Goal: Information Seeking & Learning: Find specific fact

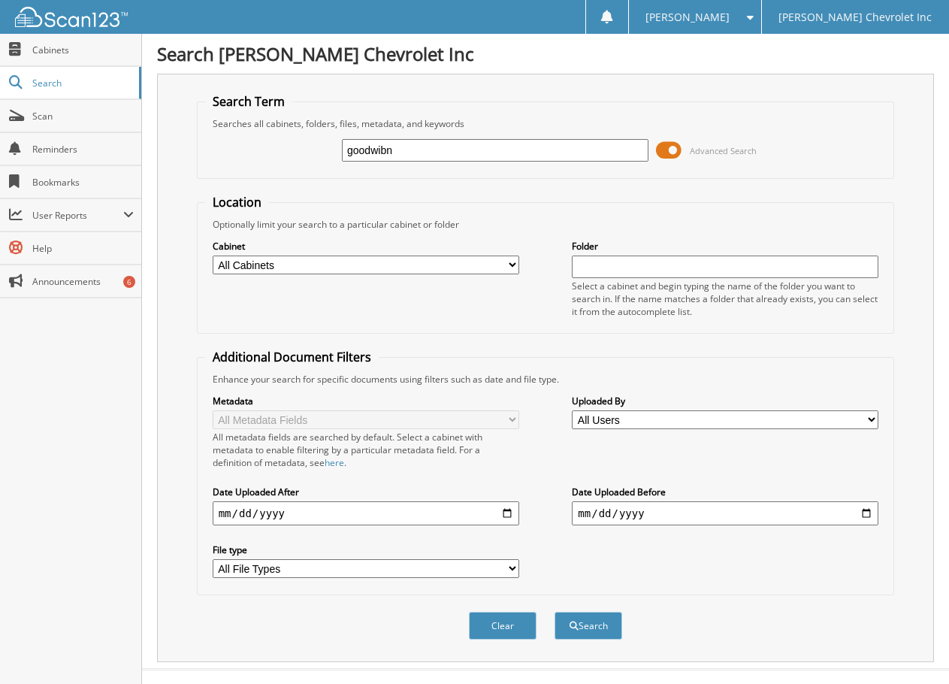
type input "goodwibn"
click at [554, 611] on button "Search" at bounding box center [588, 625] width 68 height 28
click at [461, 142] on input "goodwibn" at bounding box center [495, 150] width 306 height 23
type input "[PERSON_NAME]"
click at [554, 611] on button "Search" at bounding box center [588, 625] width 68 height 28
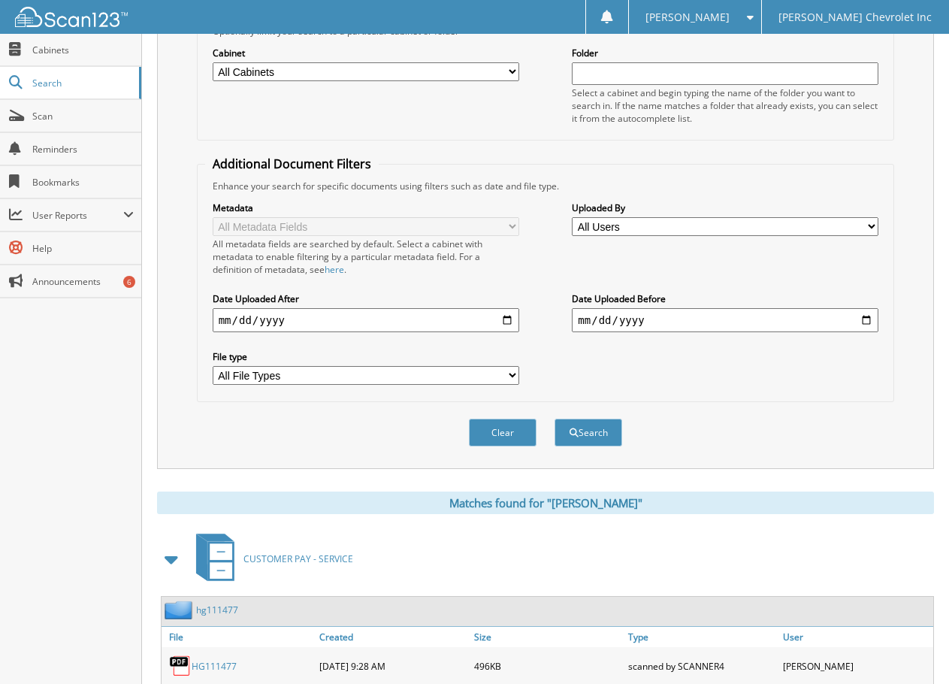
scroll to position [601, 0]
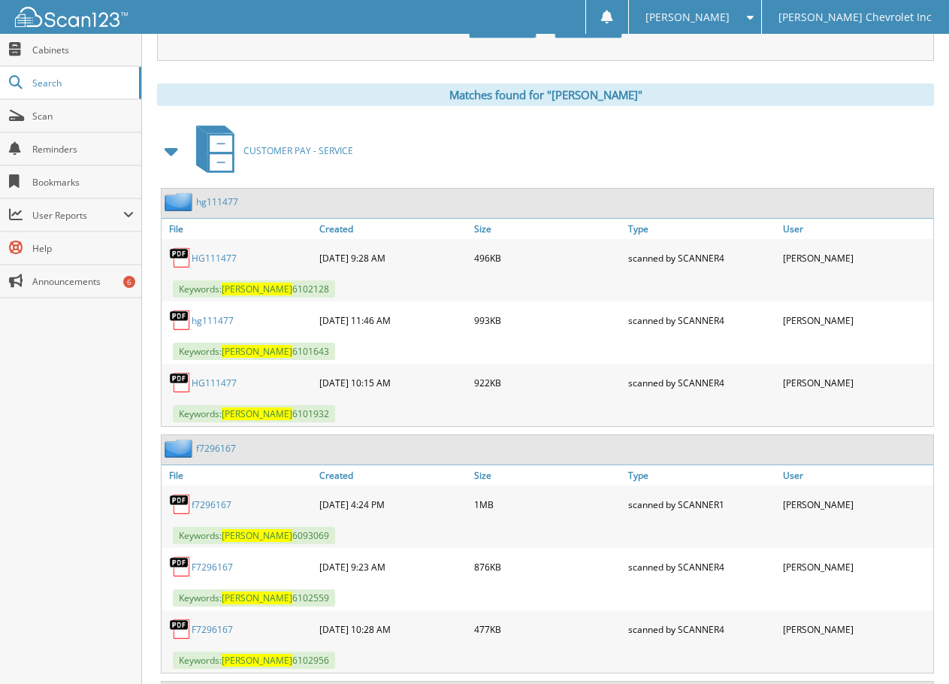
click at [165, 162] on span at bounding box center [172, 150] width 21 height 27
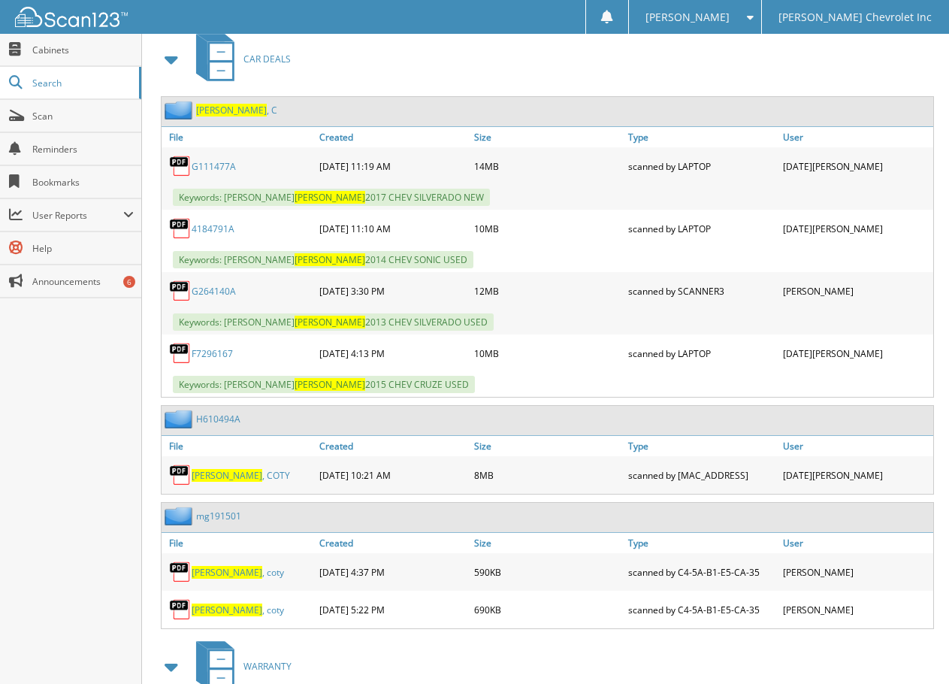
scroll to position [901, 0]
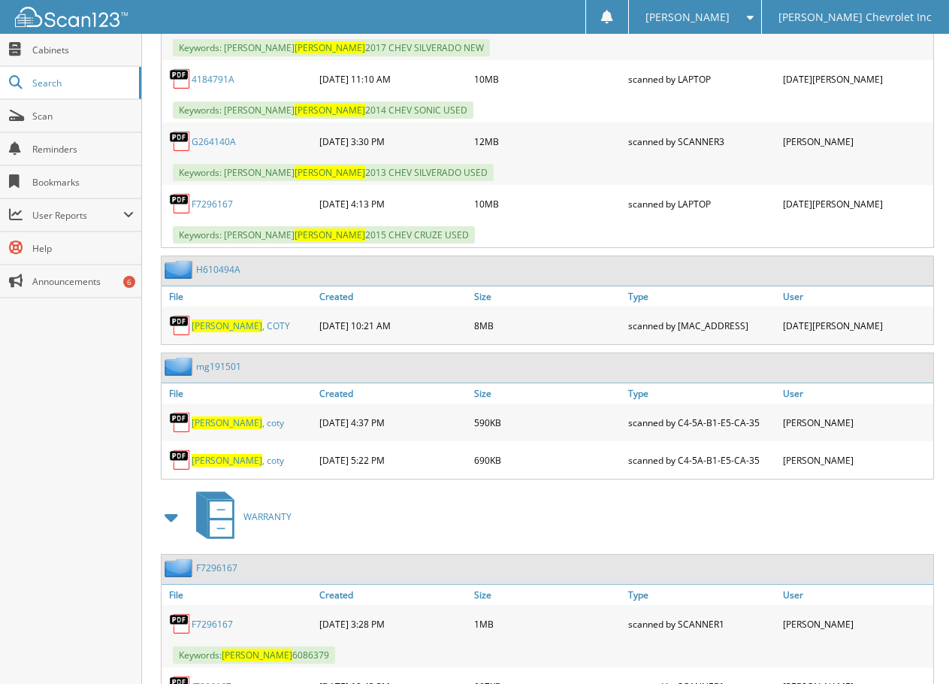
click at [223, 460] on span "[PERSON_NAME]" at bounding box center [227, 460] width 71 height 13
click at [220, 427] on span "[PERSON_NAME]" at bounding box center [227, 422] width 71 height 13
click at [173, 524] on span at bounding box center [172, 516] width 21 height 27
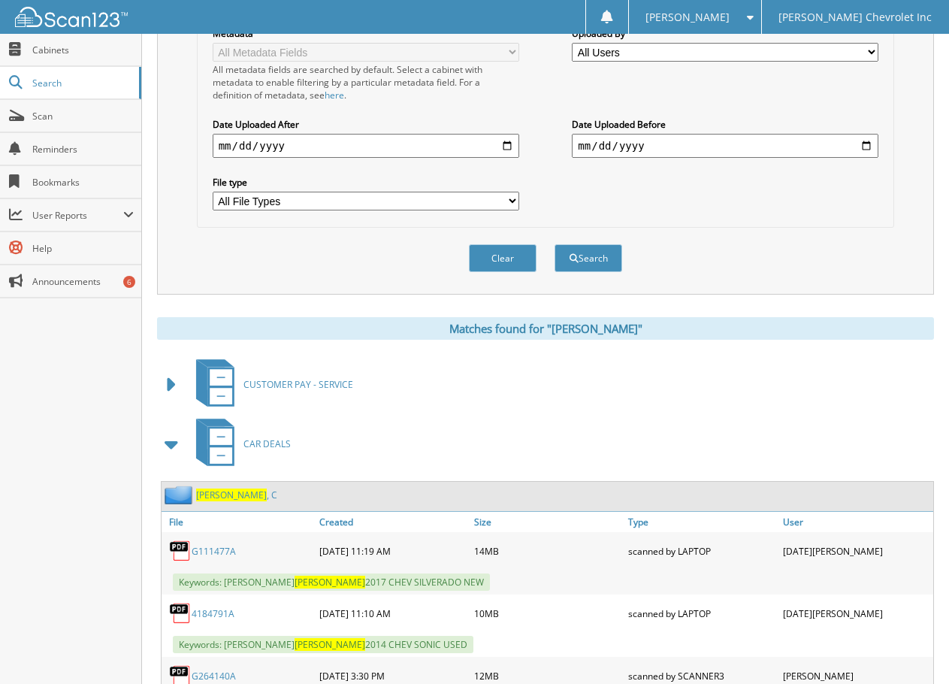
scroll to position [359, 0]
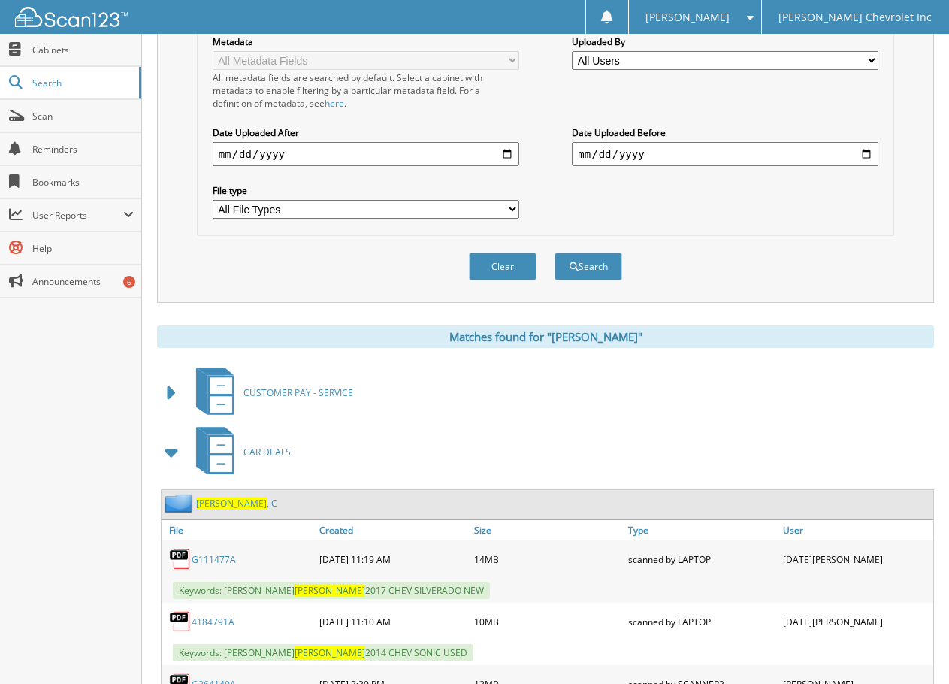
click at [178, 442] on span at bounding box center [172, 452] width 21 height 27
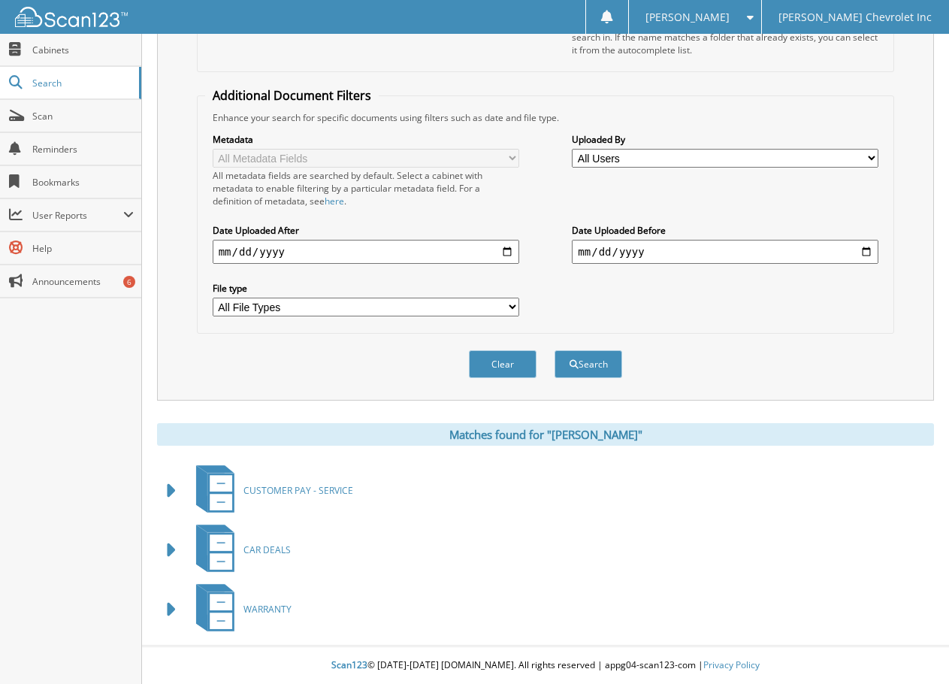
click at [168, 551] on span at bounding box center [172, 549] width 21 height 27
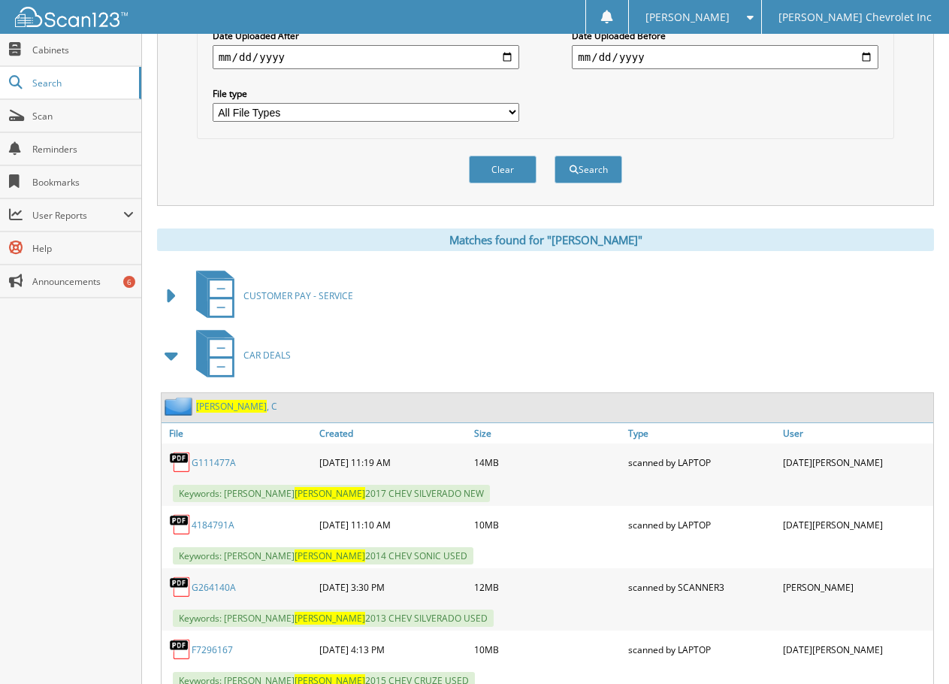
scroll to position [584, 0]
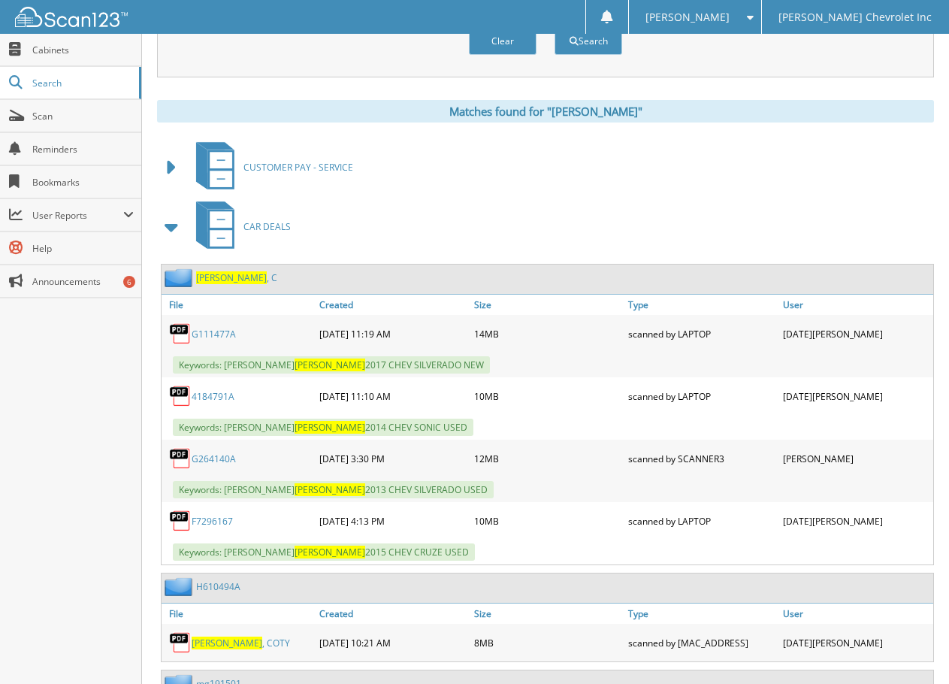
click at [210, 456] on link "G264140A" at bounding box center [214, 458] width 44 height 13
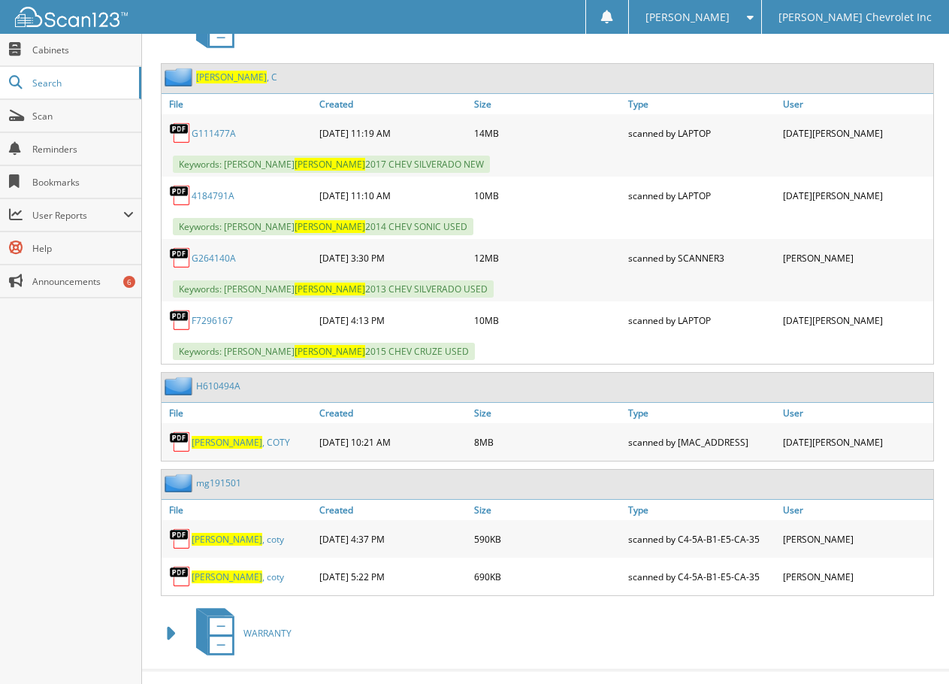
scroll to position [810, 0]
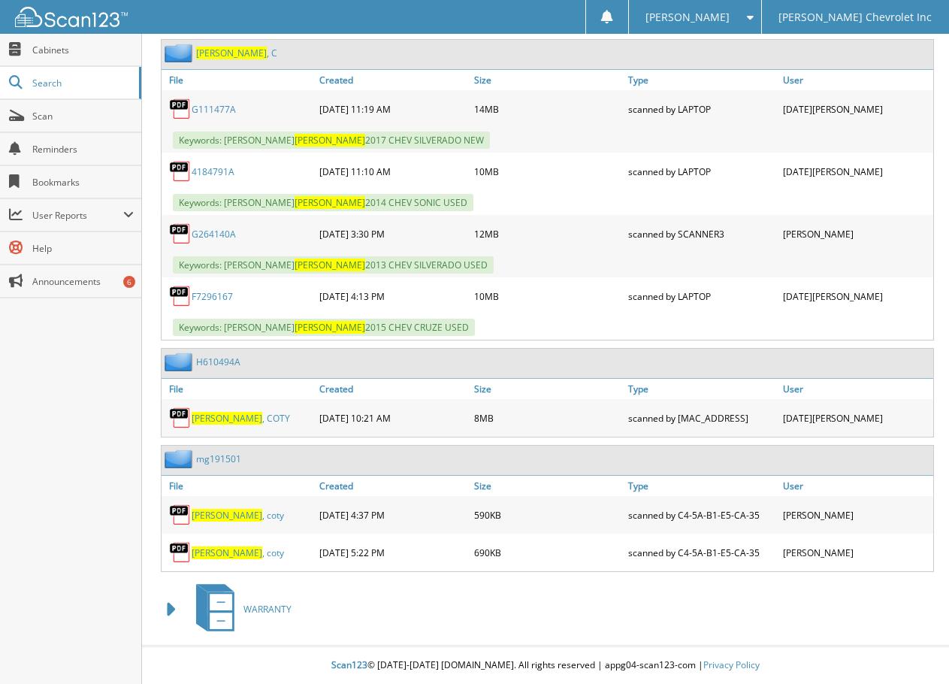
click at [216, 512] on span "[PERSON_NAME]" at bounding box center [227, 515] width 71 height 13
click at [203, 557] on span "[PERSON_NAME]" at bounding box center [227, 552] width 71 height 13
